Goal: Transaction & Acquisition: Purchase product/service

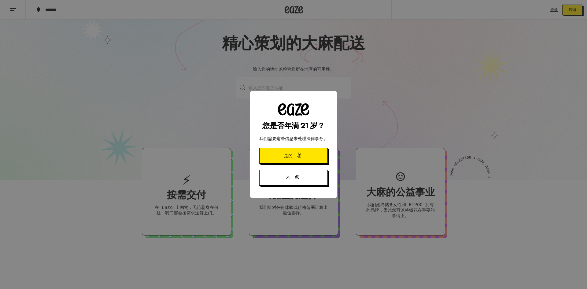
click at [325, 157] on button "是的" at bounding box center [293, 156] width 69 height 16
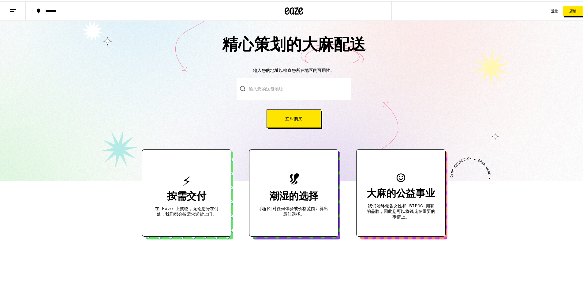
click at [194, 193] on font "按需交付" at bounding box center [186, 196] width 39 height 10
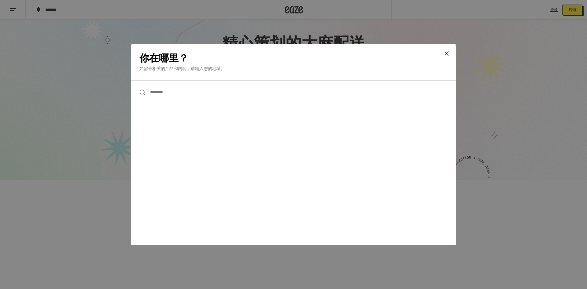
click at [195, 91] on input "****" at bounding box center [294, 92] width 326 height 24
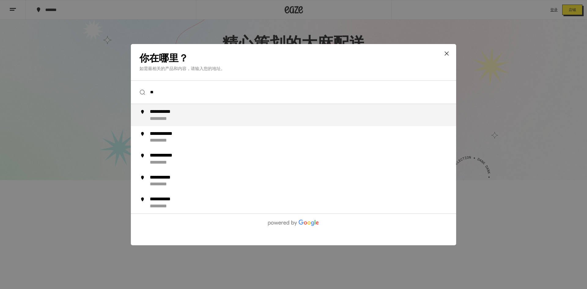
type input "*"
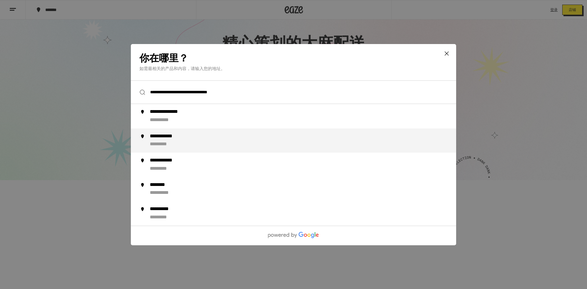
type input "**********"
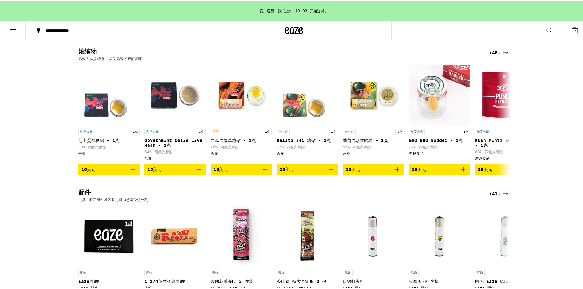
scroll to position [2264, 0]
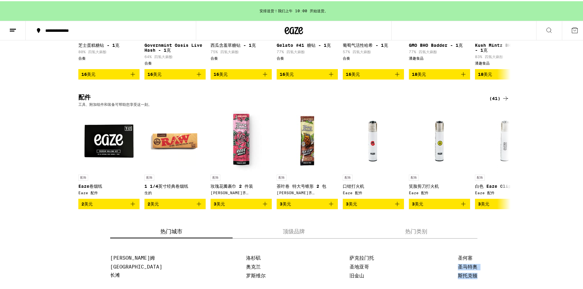
drag, startPoint x: 581, startPoint y: 249, endPoint x: 585, endPoint y: 198, distance: 51.2
click at [546, 30] on icon at bounding box center [548, 28] width 7 height 7
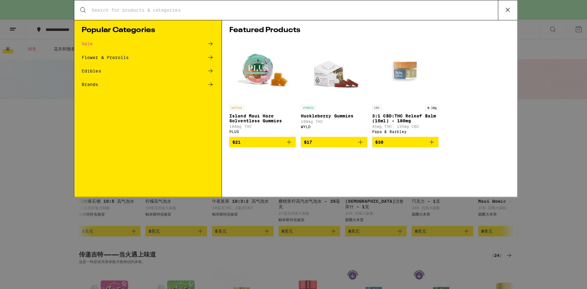
scroll to position [0, 0]
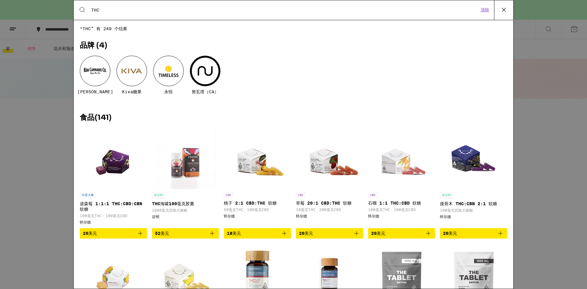
type input "THC"
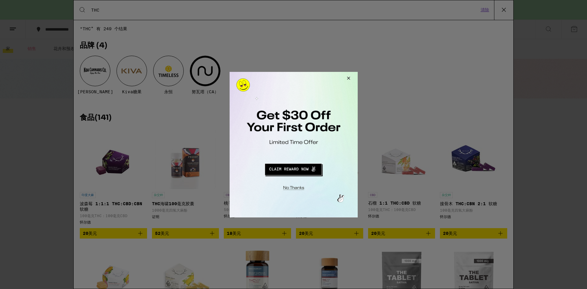
click at [300, 170] on button "重定向到 URL" at bounding box center [293, 168] width 106 height 15
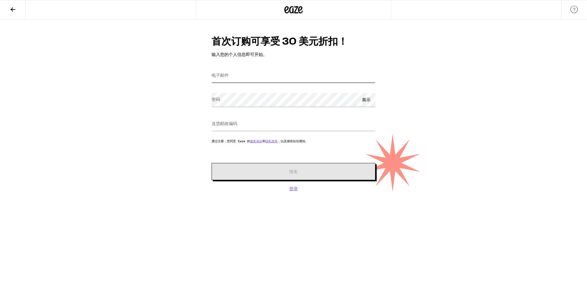
click at [257, 76] on input "电子邮件" at bounding box center [294, 76] width 164 height 14
type input "[EMAIL_ADDRESS][DOMAIN_NAME]"
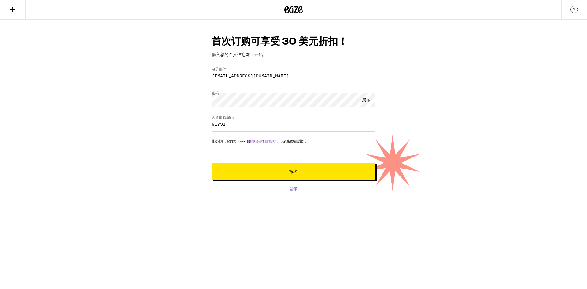
type input "91731"
click at [254, 177] on button "报名" at bounding box center [294, 171] width 164 height 17
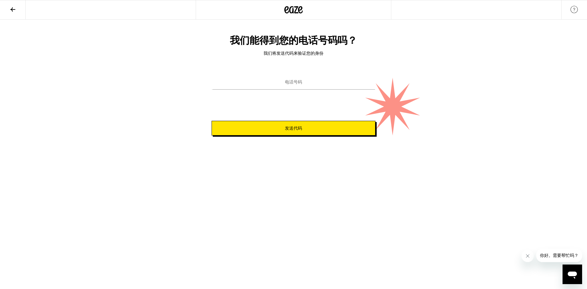
click at [300, 83] on font "电话号码" at bounding box center [293, 82] width 17 height 5
type input "[PHONE_NUMBER]"
click at [303, 132] on button "发送代码" at bounding box center [294, 128] width 164 height 15
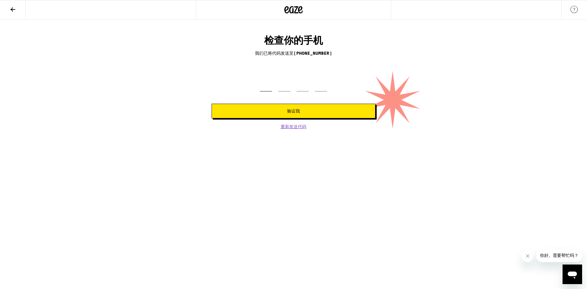
click at [271, 84] on input "tel" at bounding box center [266, 82] width 12 height 18
type input "4"
type input "1"
type input "8"
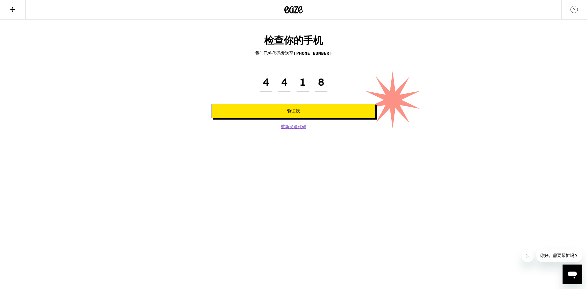
click at [297, 107] on button "验证我" at bounding box center [294, 111] width 164 height 15
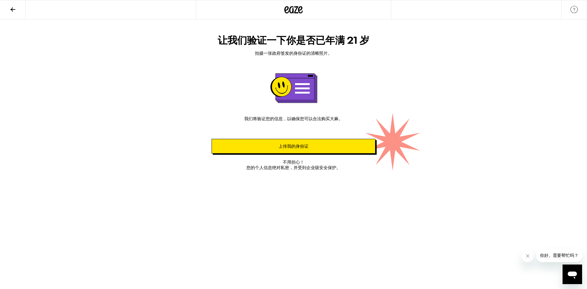
click at [292, 145] on font "上传我的身份证" at bounding box center [294, 146] width 30 height 5
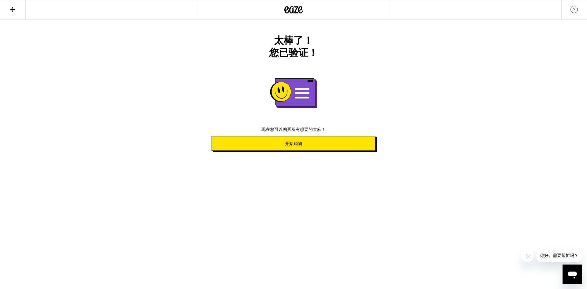
click at [305, 146] on button "开始购物" at bounding box center [294, 143] width 164 height 15
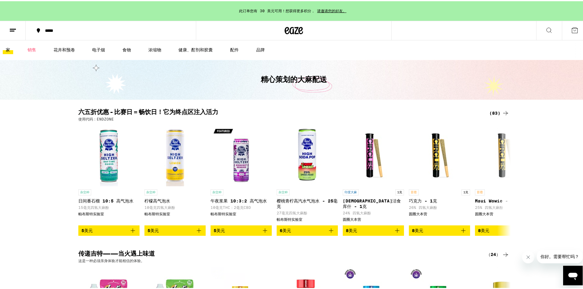
click at [26, 216] on div "六五折优惠 - 比赛日 = 畅饮日！它为终点区注入活力 (83) 使用代码：ENDZONE 杂交种 日间番石榴 10:5 高气泡水 15毫克四氢大麻酚 帕布[…" at bounding box center [293, 171] width 587 height 126
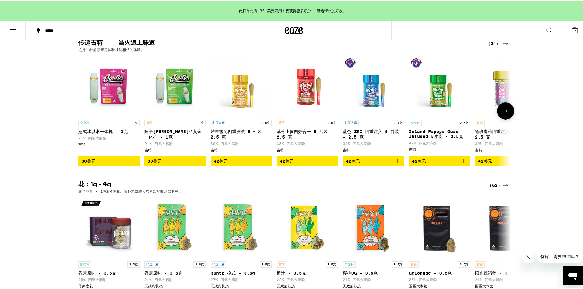
scroll to position [122, 0]
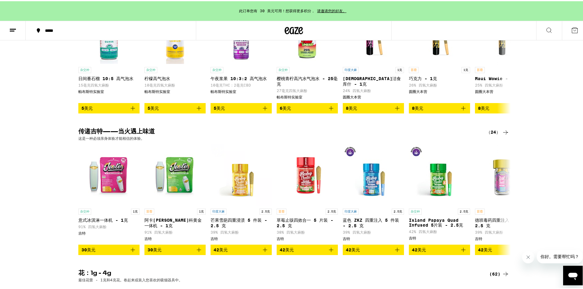
click at [539, 29] on button at bounding box center [549, 29] width 26 height 19
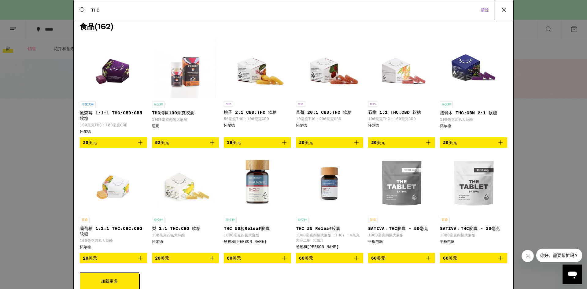
scroll to position [92, 0]
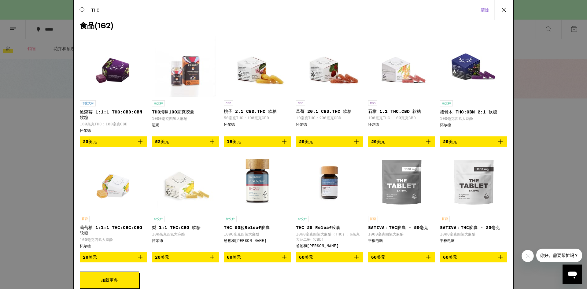
type input "THC"
click at [0, 171] on div "搜索产品 THC 清除 “T” 共有 809 个结果 品牌 ( 63 ) 相思树 Kiva糖果 永恒 努瓦塔（CA） 食品 ( 162 ) 印度大麻 波森莓 …" at bounding box center [293, 144] width 587 height 289
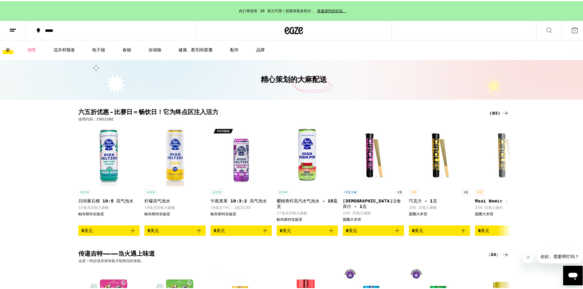
click at [551, 31] on button at bounding box center [549, 29] width 26 height 19
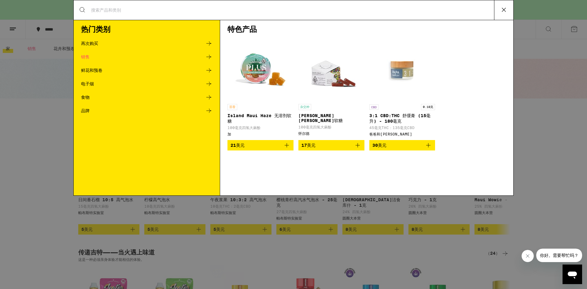
click at [110, 10] on input "搜索产品" at bounding box center [293, 10] width 404 height 6
type input "THC"
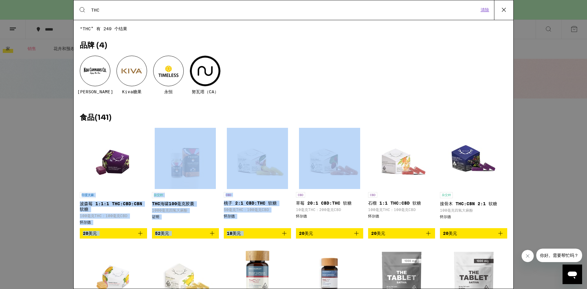
drag, startPoint x: 80, startPoint y: 165, endPoint x: 324, endPoint y: 170, distance: 244.5
click at [324, 170] on div "“THC” 有 249 个结果 品牌 ( 4 ) 相思树 Kiva糖果 永恒 努瓦塔（CA） 食品 ( 141 ) 印度大麻 波森莓 1:1:1 THC:CB…" at bounding box center [294, 154] width 440 height 256
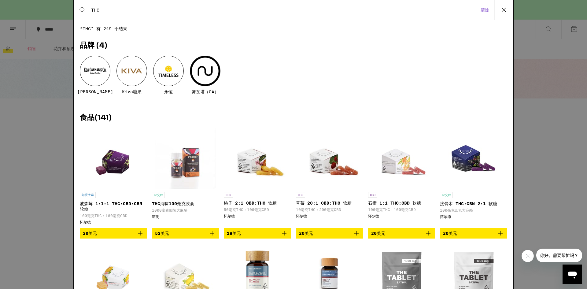
click at [338, 117] on h2 "食品 ( 141 )" at bounding box center [294, 117] width 428 height 7
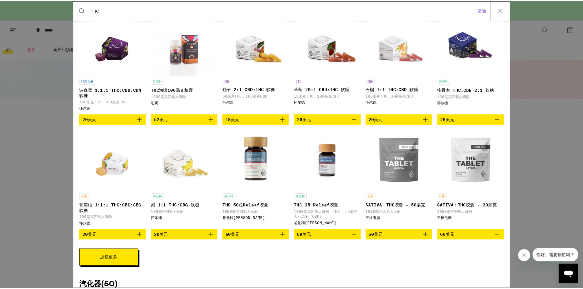
scroll to position [122, 0]
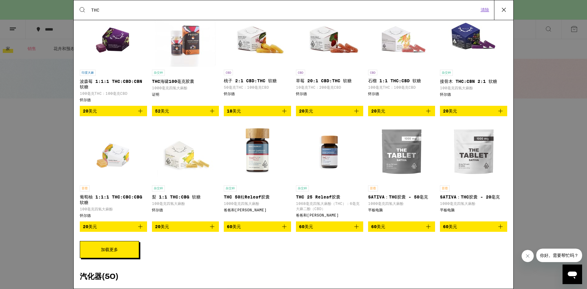
click at [194, 166] on img "打开 WYLD 的梨 1:1 THC:CBG 软糖页面" at bounding box center [185, 151] width 61 height 61
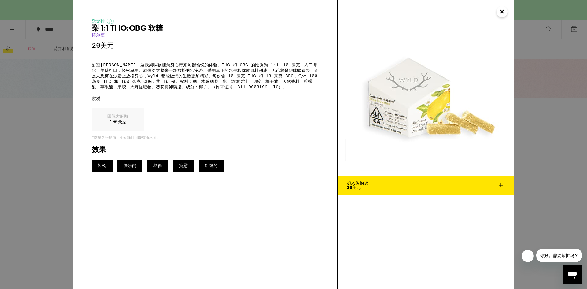
click at [117, 117] on font "四氢大麻酚" at bounding box center [117, 116] width 21 height 5
click at [423, 117] on img at bounding box center [426, 88] width 176 height 176
click at [407, 130] on img at bounding box center [426, 88] width 176 height 176
click at [501, 185] on icon at bounding box center [500, 185] width 7 height 7
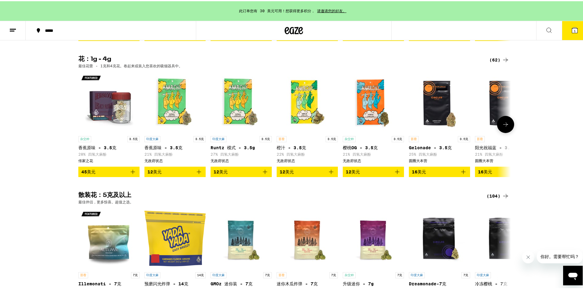
scroll to position [520, 0]
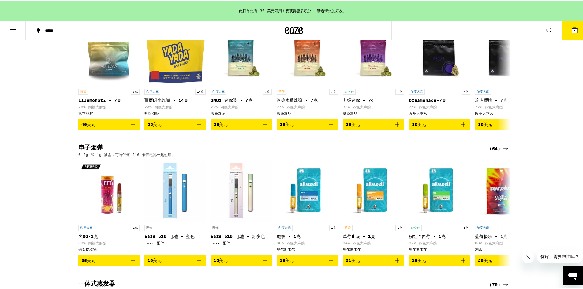
click at [574, 29] on font "1" at bounding box center [575, 30] width 2 height 4
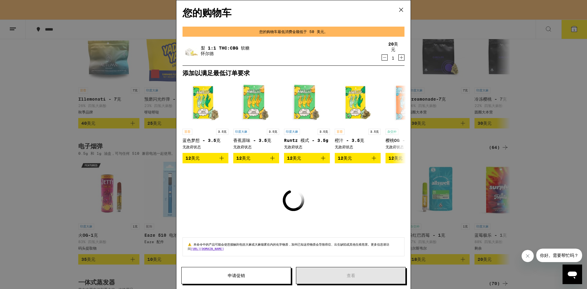
click at [401, 11] on icon at bounding box center [401, 9] width 9 height 9
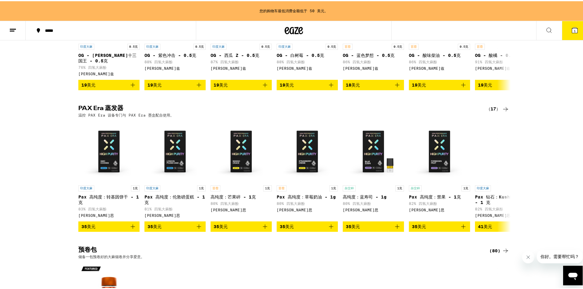
scroll to position [1101, 0]
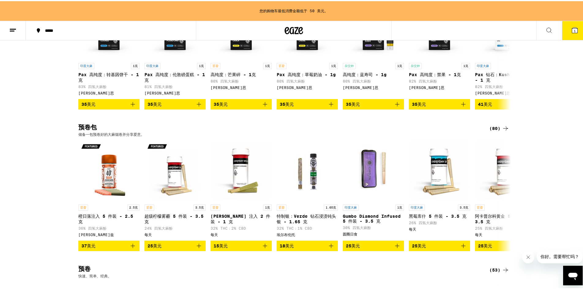
click at [8, 241] on div "您的购物车最低消费金额低于 50 美元。 ***** ***** 1 查看 20 美元 1 家 销售 花卉和预卷 电子烟 食物 浓缩物 健康、酊剂和胶囊 配件…" at bounding box center [293, 191] width 587 height 2585
